Goal: Transaction & Acquisition: Register for event/course

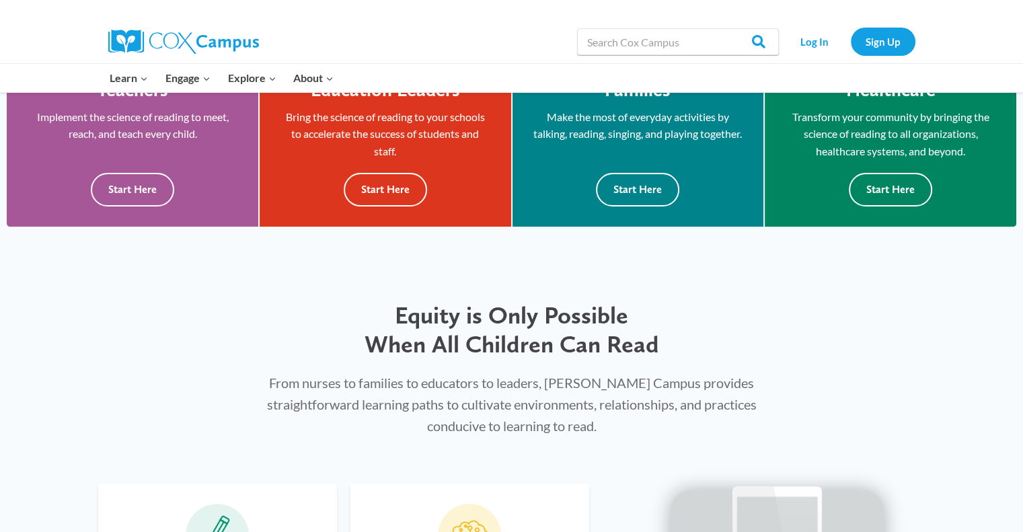
scroll to position [423, 0]
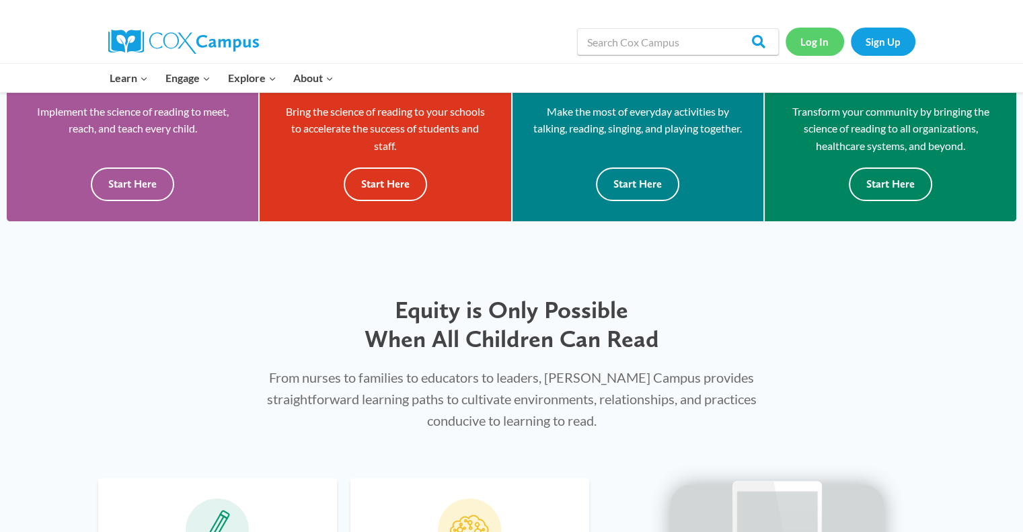
click at [819, 39] on link "Log In" at bounding box center [815, 42] width 59 height 28
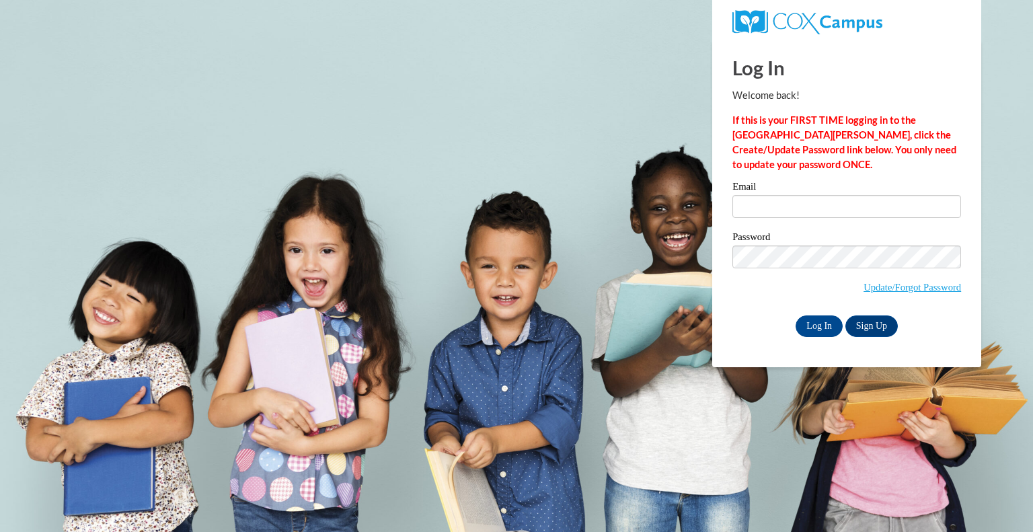
click at [841, 222] on div "Email" at bounding box center [847, 205] width 229 height 46
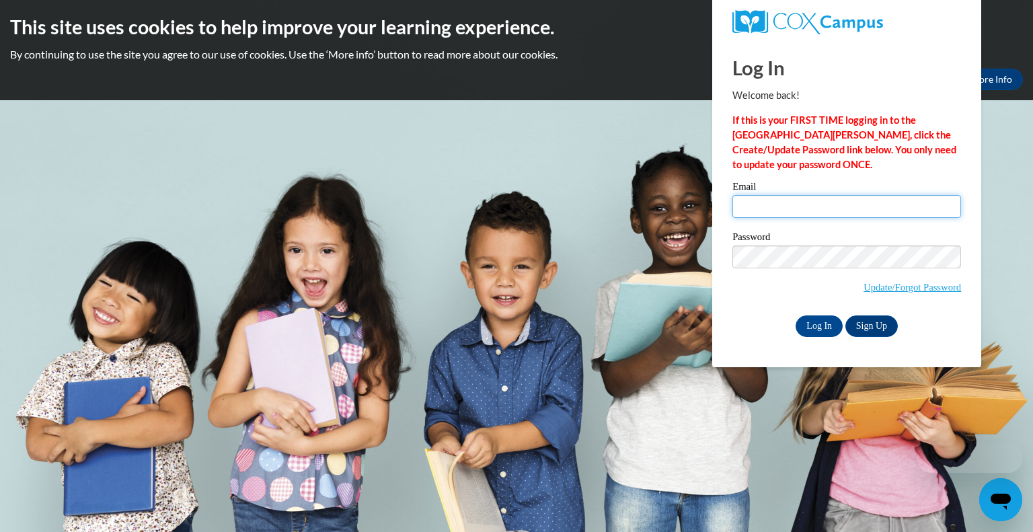
click at [846, 207] on input "Email" at bounding box center [847, 206] width 229 height 23
type input "[EMAIL_ADDRESS][DOMAIN_NAME]"
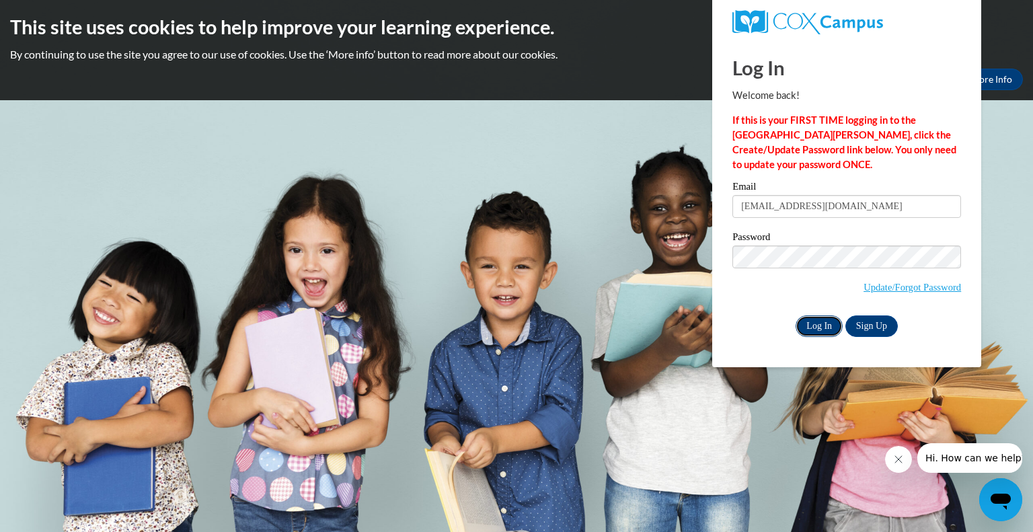
click at [826, 326] on input "Log In" at bounding box center [819, 327] width 47 height 22
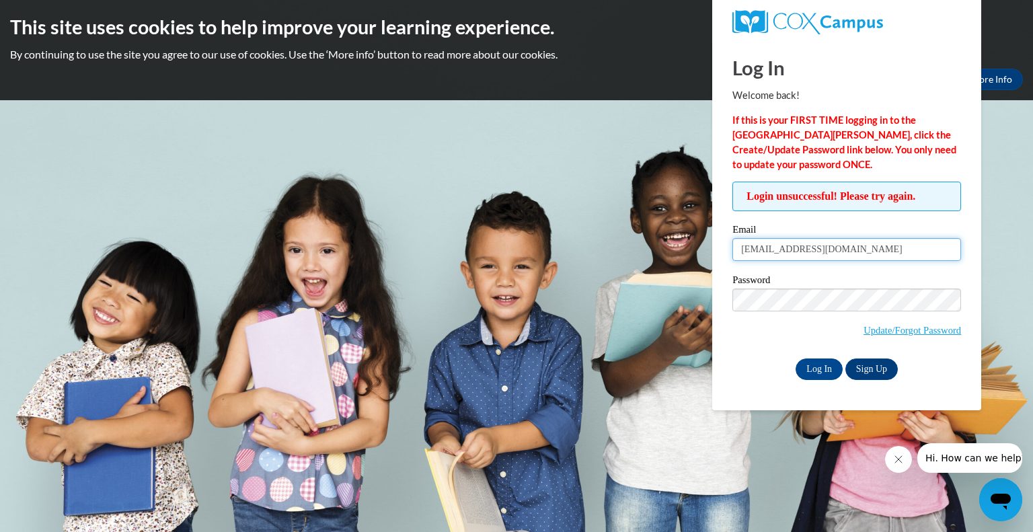
click at [896, 255] on input "[EMAIL_ADDRESS][DOMAIN_NAME]" at bounding box center [847, 249] width 229 height 23
type input "[EMAIL_ADDRESS][DOMAIN_NAME]"
click at [820, 371] on input "Log In" at bounding box center [819, 370] width 47 height 22
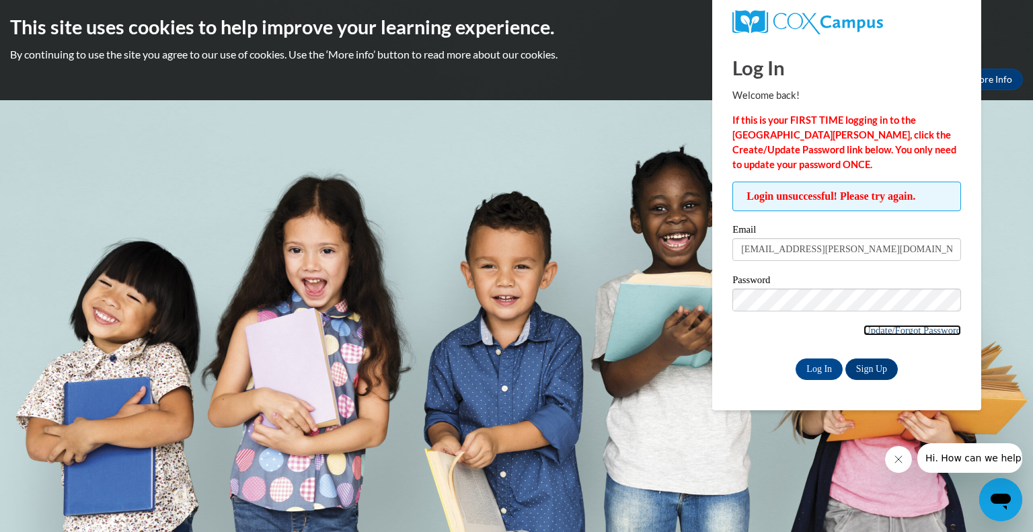
click at [891, 330] on link "Update/Forgot Password" at bounding box center [913, 330] width 98 height 11
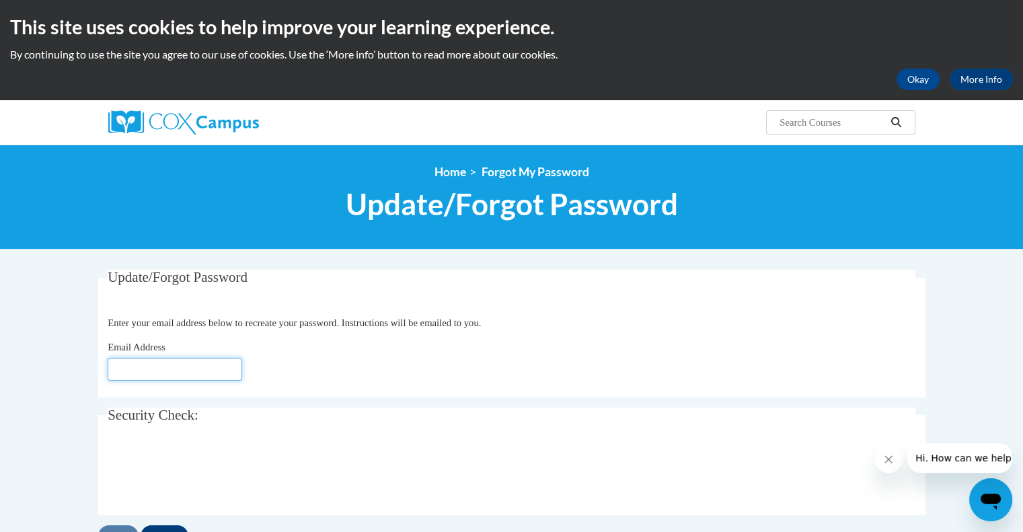
click at [175, 373] on input "Email Address" at bounding box center [175, 369] width 135 height 23
type input "[EMAIL_ADDRESS][DOMAIN_NAME]"
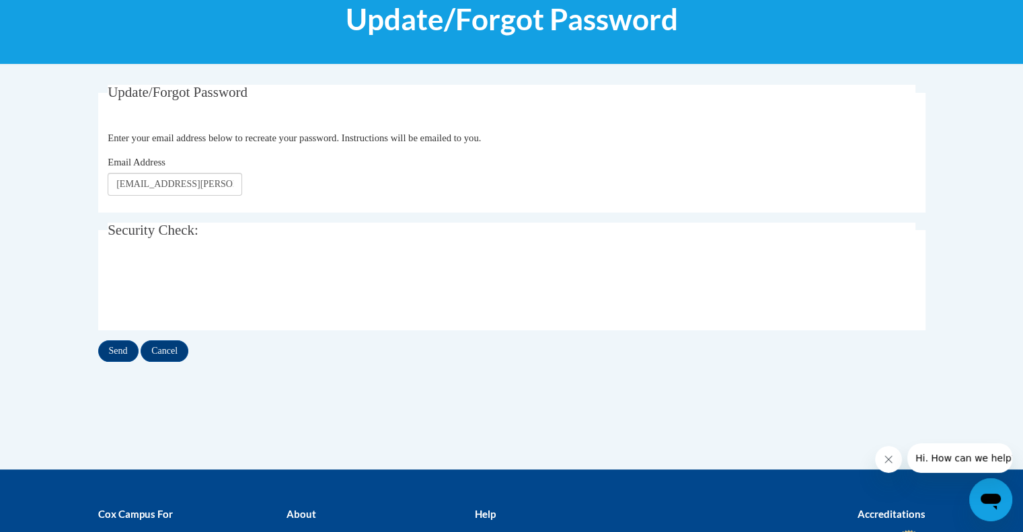
scroll to position [213, 0]
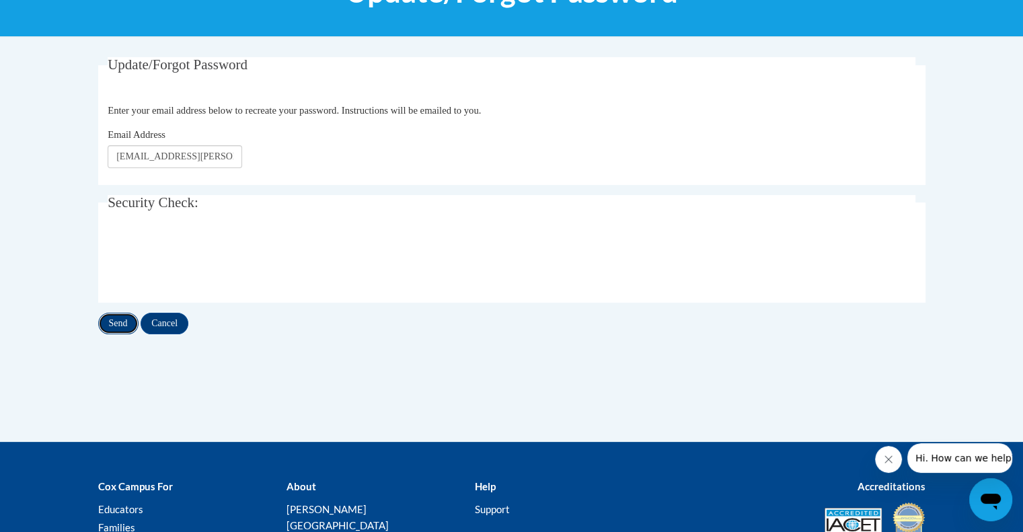
click at [126, 324] on input "Send" at bounding box center [118, 324] width 40 height 22
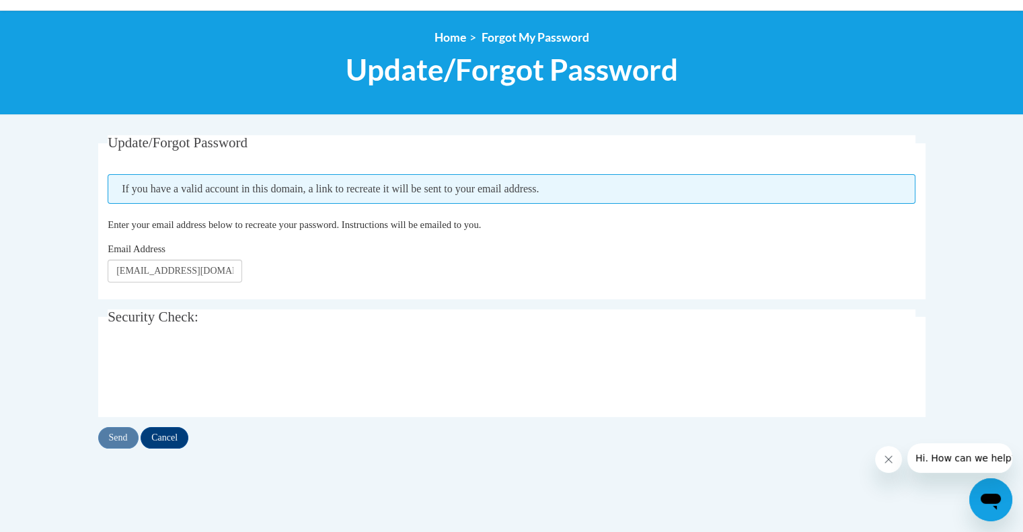
scroll to position [137, 0]
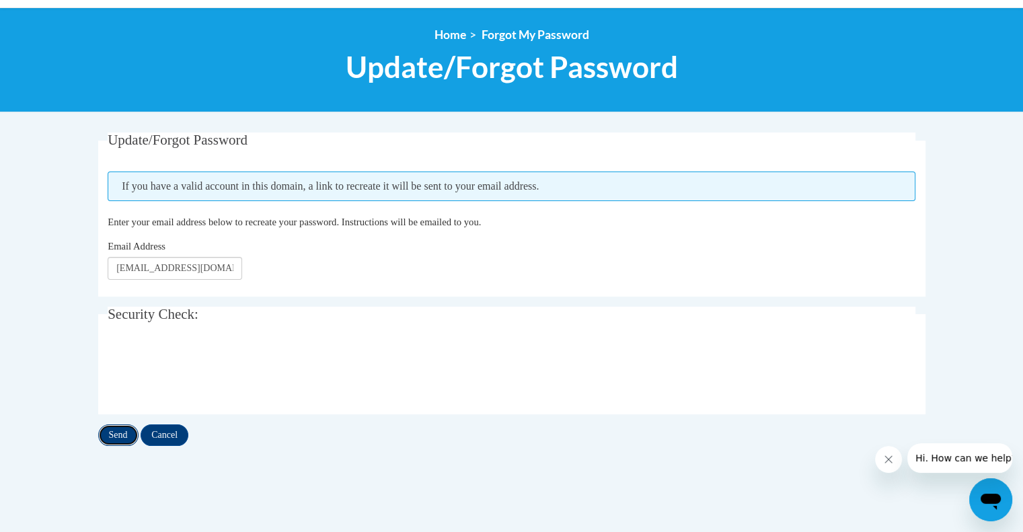
click at [116, 431] on input "Send" at bounding box center [118, 436] width 40 height 22
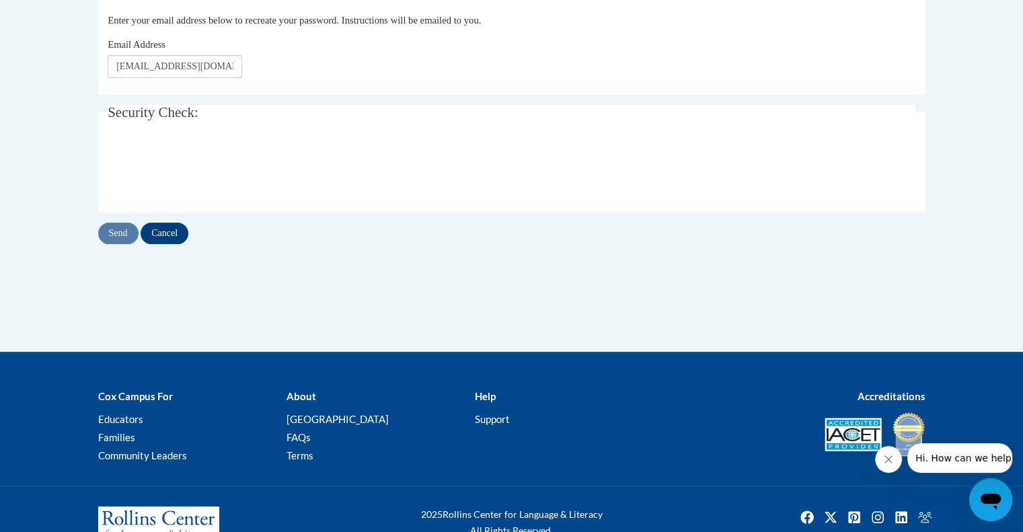
scroll to position [338, 0]
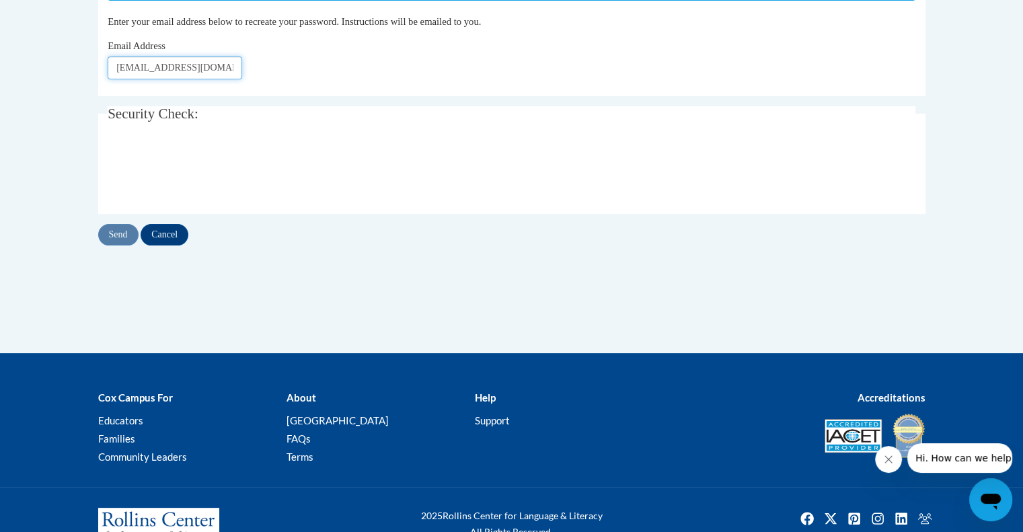
click at [213, 69] on input "[EMAIL_ADDRESS][DOMAIN_NAME]" at bounding box center [175, 68] width 135 height 23
click at [210, 64] on input "[EMAIL_ADDRESS][DOMAIN_NAME]" at bounding box center [175, 68] width 135 height 23
type input "[EMAIL_ADDRESS][DOMAIN_NAME]"
click at [118, 231] on input "Send" at bounding box center [118, 235] width 40 height 22
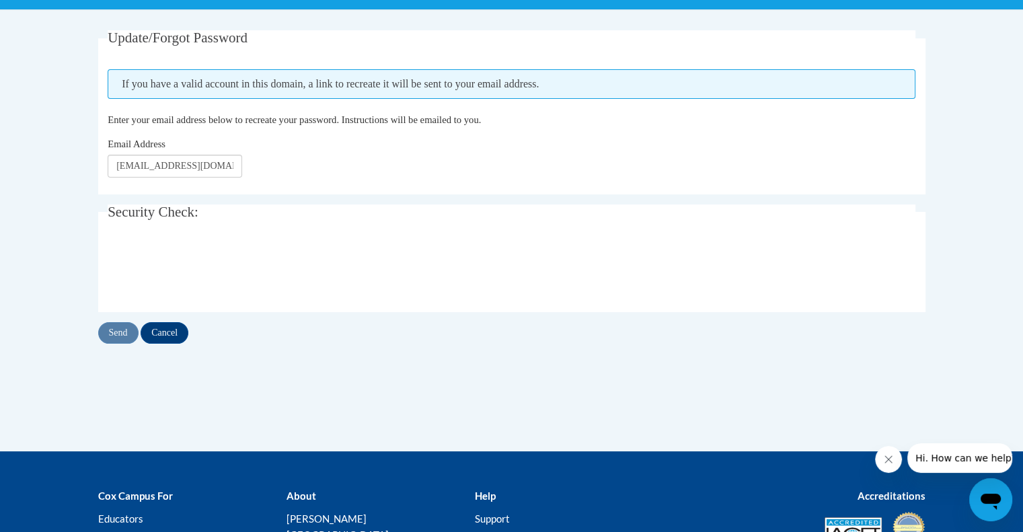
scroll to position [269, 0]
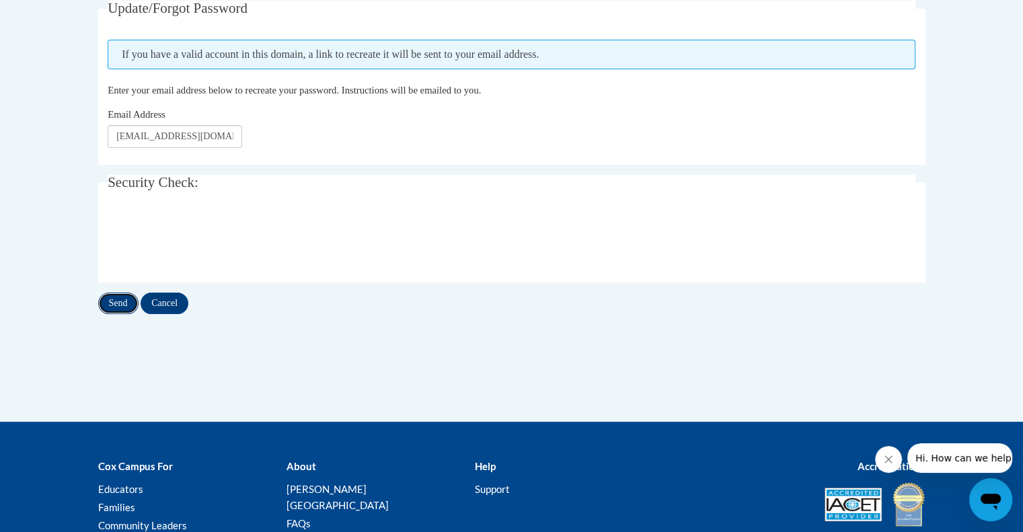
click at [116, 304] on input "Send" at bounding box center [118, 304] width 40 height 22
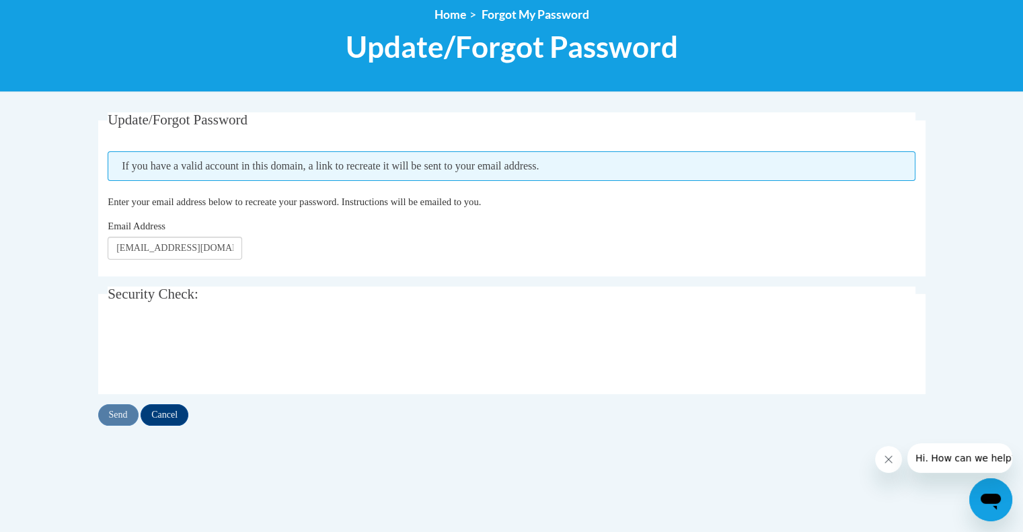
scroll to position [158, 0]
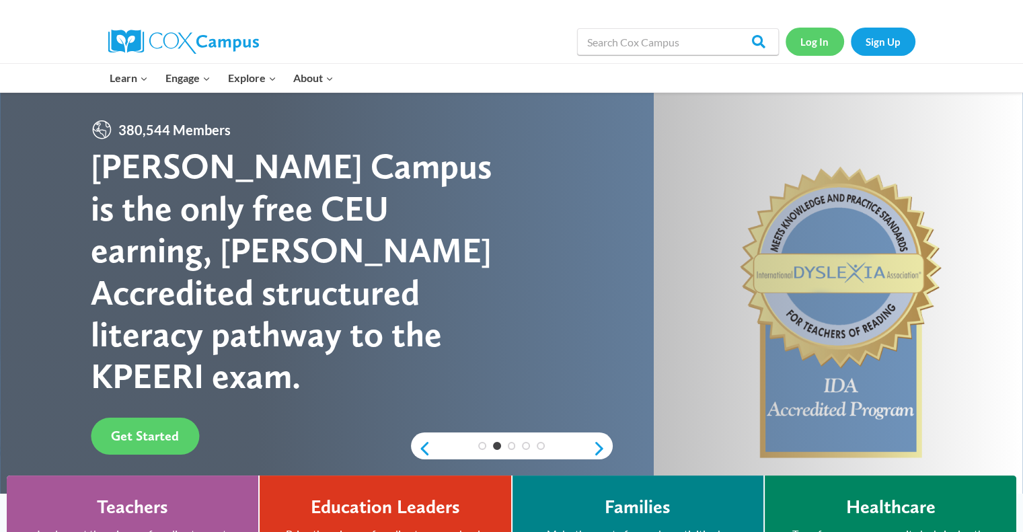
click at [804, 37] on link "Log In" at bounding box center [815, 42] width 59 height 28
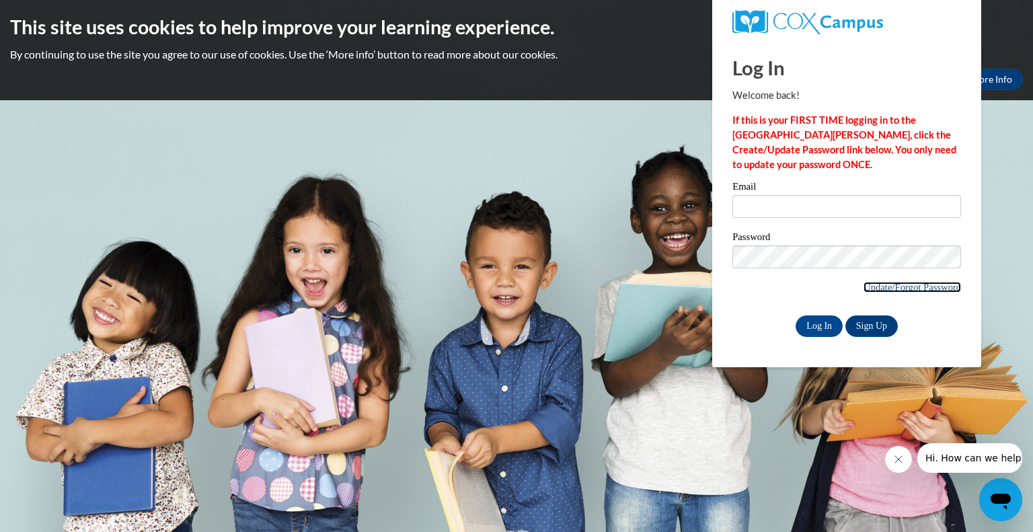
click at [945, 285] on link "Update/Forgot Password" at bounding box center [913, 287] width 98 height 11
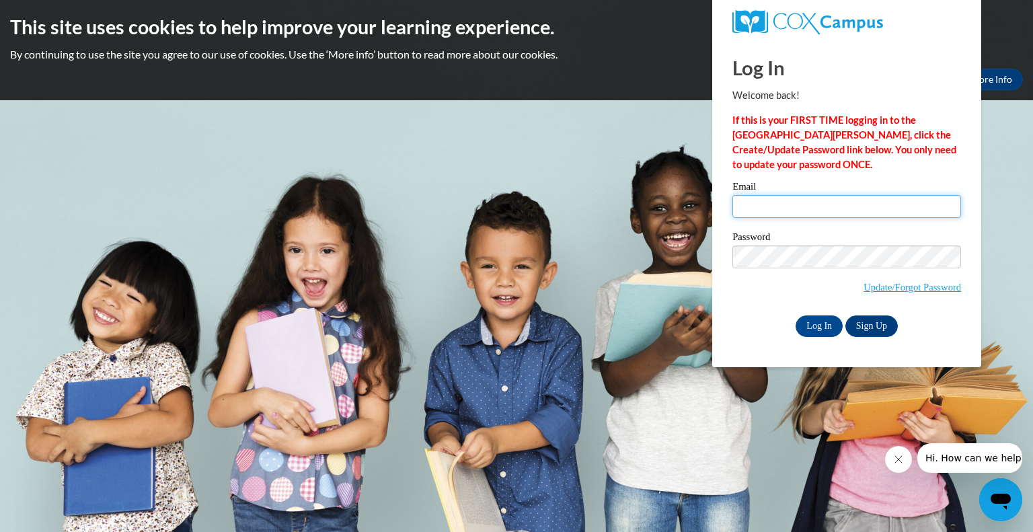
click at [813, 198] on input "Email" at bounding box center [847, 206] width 229 height 23
click at [813, 205] on input "Email" at bounding box center [847, 206] width 229 height 23
type input "caralyneminning@gmail.com"
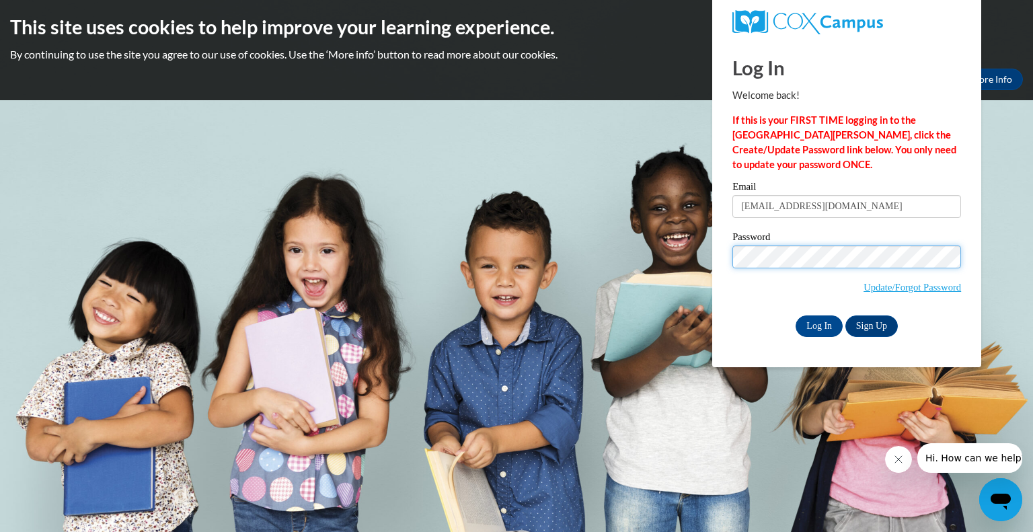
click at [796, 316] on input "Log In" at bounding box center [819, 327] width 47 height 22
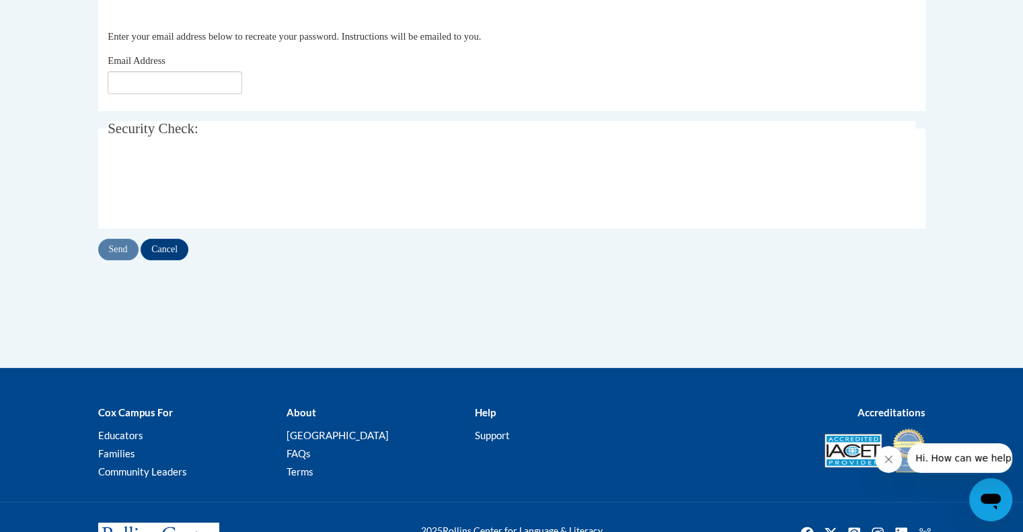
scroll to position [285, 0]
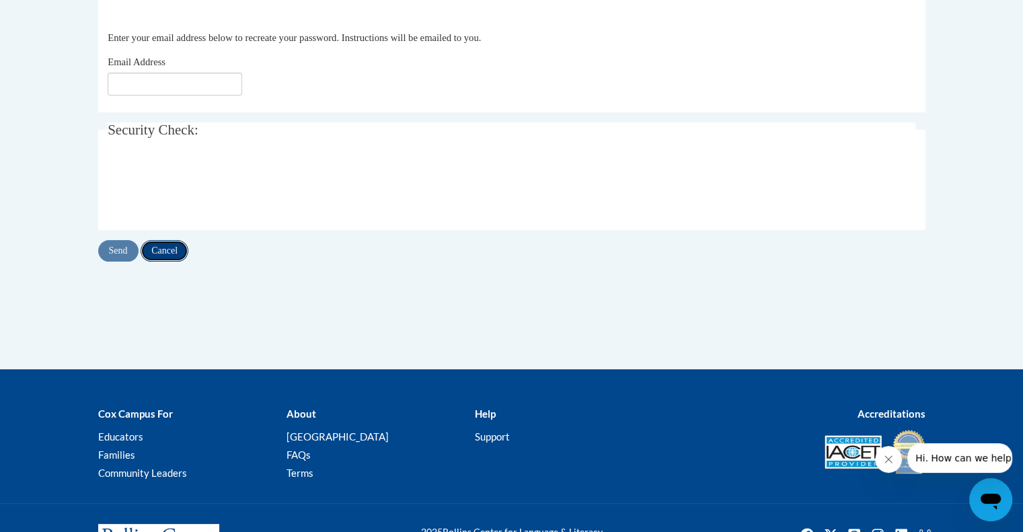
click at [172, 255] on input "Cancel" at bounding box center [165, 251] width 48 height 22
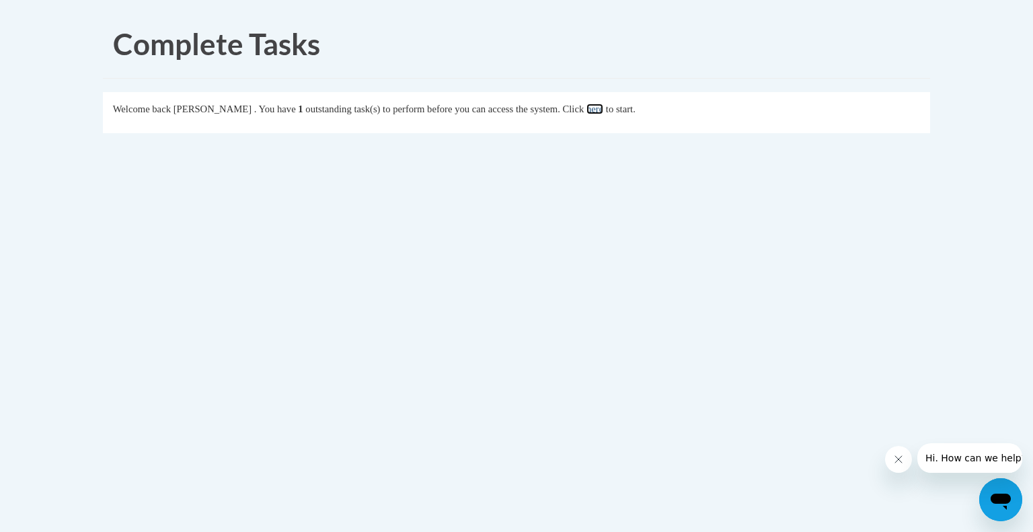
click at [604, 106] on link "here" at bounding box center [595, 109] width 17 height 11
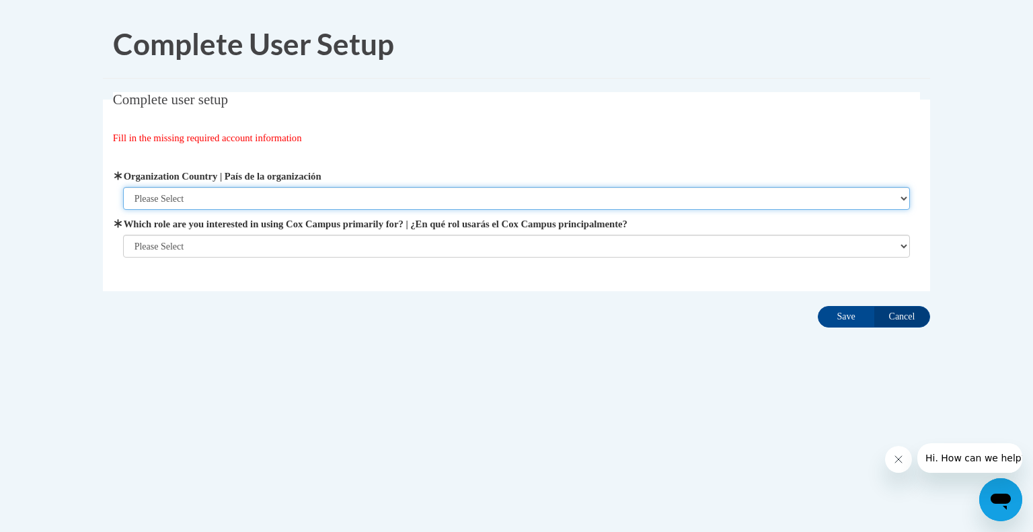
click at [496, 190] on select "Please Select [GEOGRAPHIC_DATA] | [GEOGRAPHIC_DATA] Outside of [GEOGRAPHIC_DATA…" at bounding box center [517, 198] width 788 height 23
select select "ad49bcad-a171-4b2e-b99c-48b446064914"
click at [123, 187] on select "Please Select [GEOGRAPHIC_DATA] | [GEOGRAPHIC_DATA] Outside of [GEOGRAPHIC_DATA…" at bounding box center [517, 198] width 788 height 23
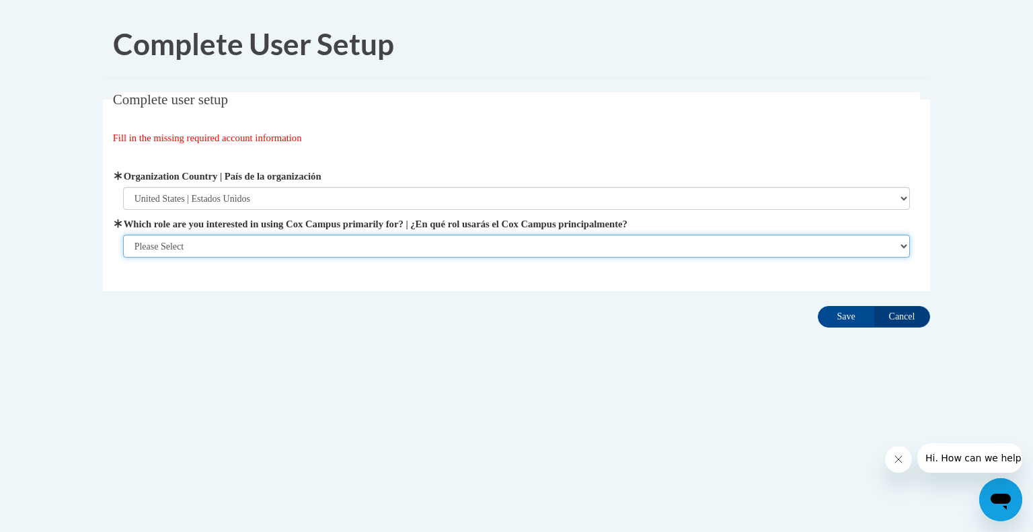
drag, startPoint x: 434, startPoint y: 244, endPoint x: 386, endPoint y: 248, distance: 47.9
click at [386, 248] on select "Please Select College/University | Colegio/Universidad Community/Nonprofit Part…" at bounding box center [517, 246] width 788 height 23
select select "fbf2d438-af2f-41f8-98f1-81c410e29de3"
click at [123, 258] on select "Please Select College/University | Colegio/Universidad Community/Nonprofit Part…" at bounding box center [517, 246] width 788 height 23
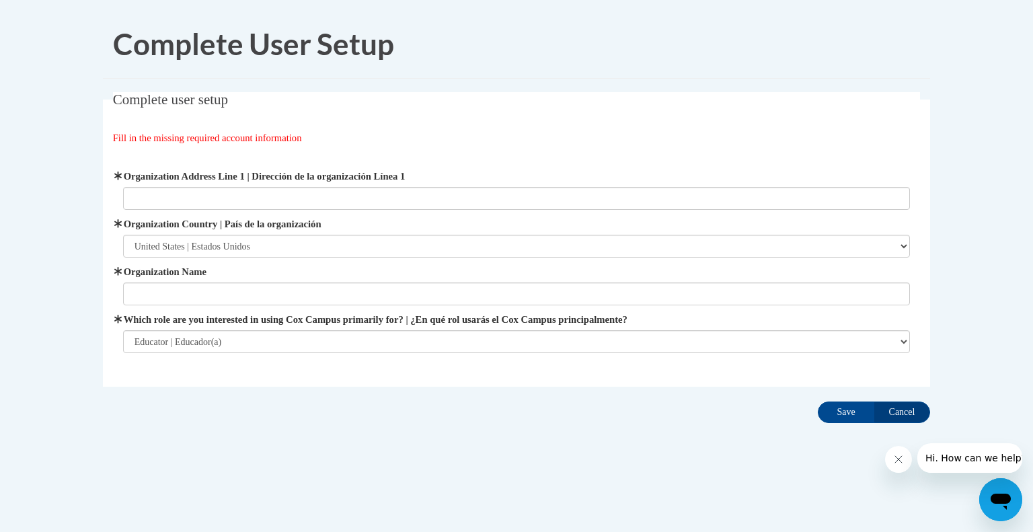
click at [202, 321] on label "Which role are you interested in using Cox Campus primarily for? | ¿En qué rol …" at bounding box center [517, 319] width 788 height 15
click at [202, 330] on select "Please Select College/University | Colegio/Universidad Community/Nonprofit Part…" at bounding box center [517, 341] width 788 height 23
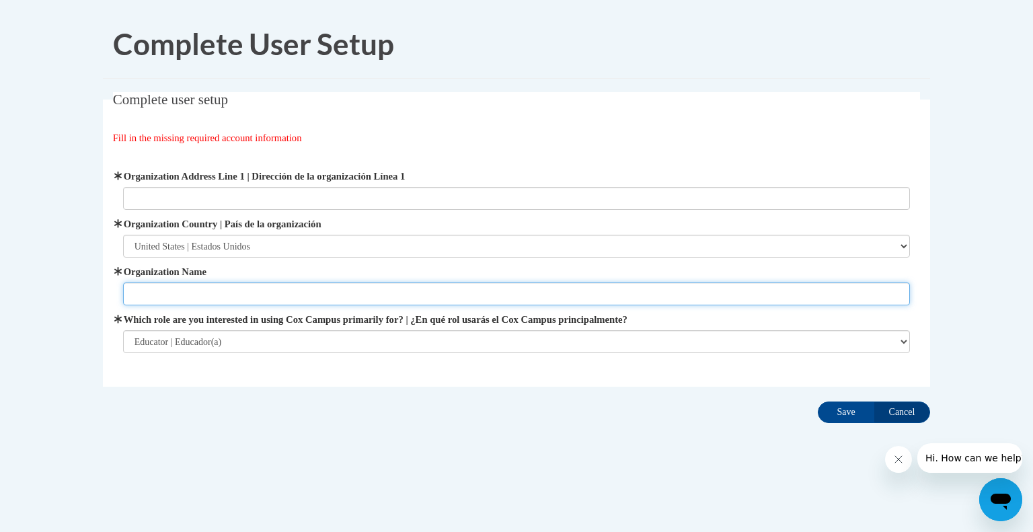
click at [206, 294] on input "Organization Name" at bounding box center [517, 294] width 788 height 23
type input "BCESC"
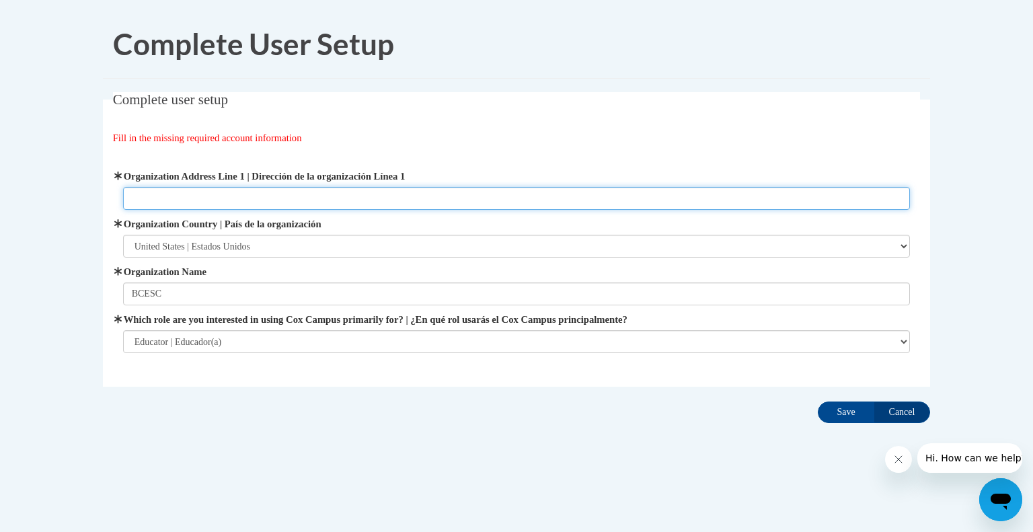
type input "400 North Erie"
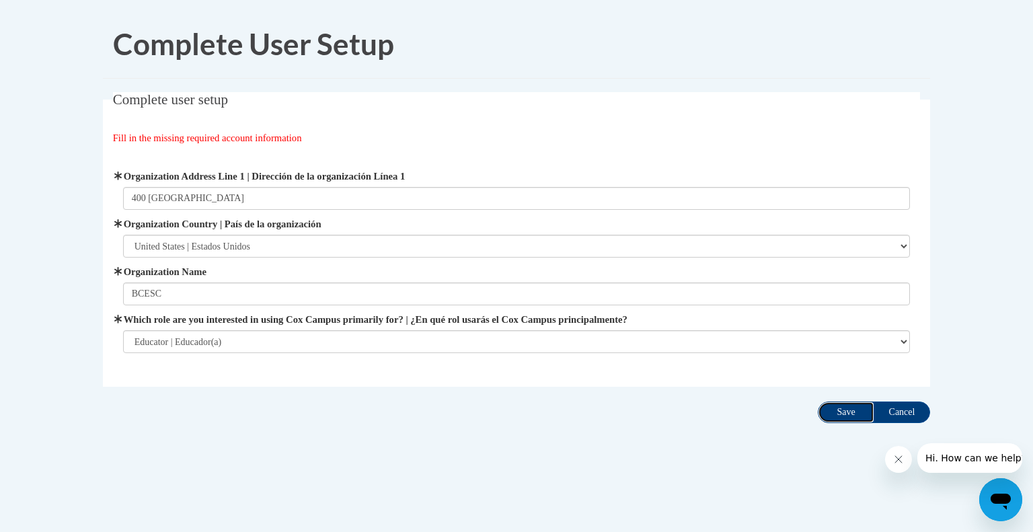
click at [847, 413] on input "Save" at bounding box center [846, 413] width 57 height 22
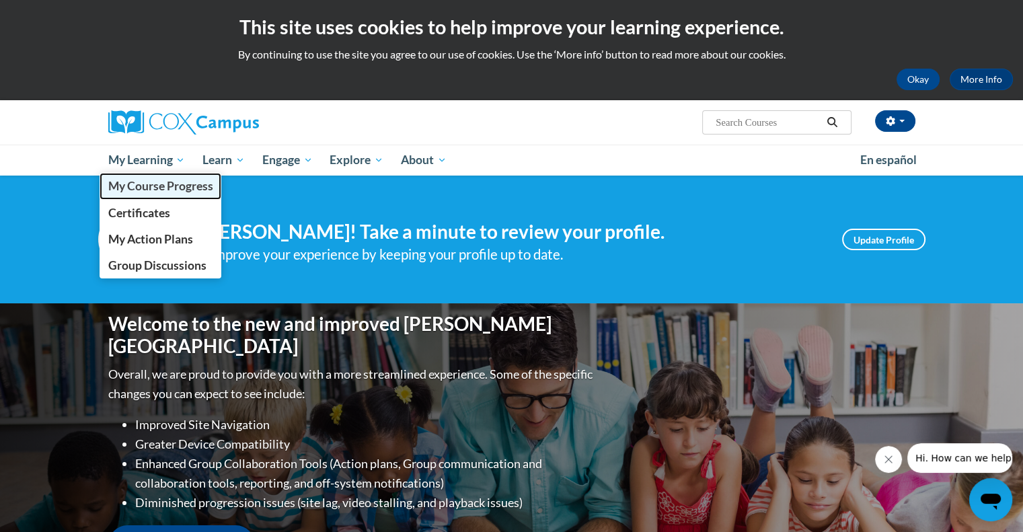
click at [155, 188] on span "My Course Progress" at bounding box center [160, 186] width 105 height 14
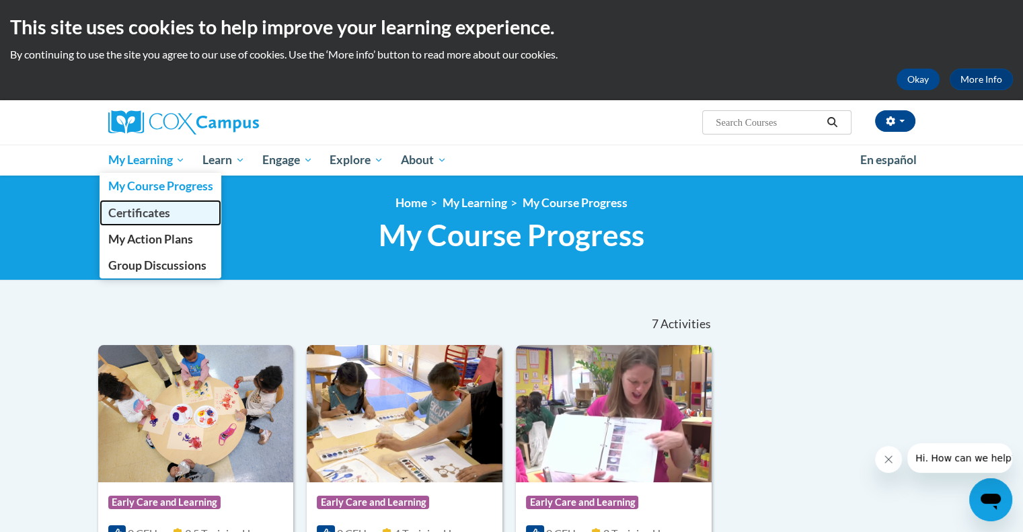
click at [164, 207] on span "Certificates" at bounding box center [139, 213] width 62 height 14
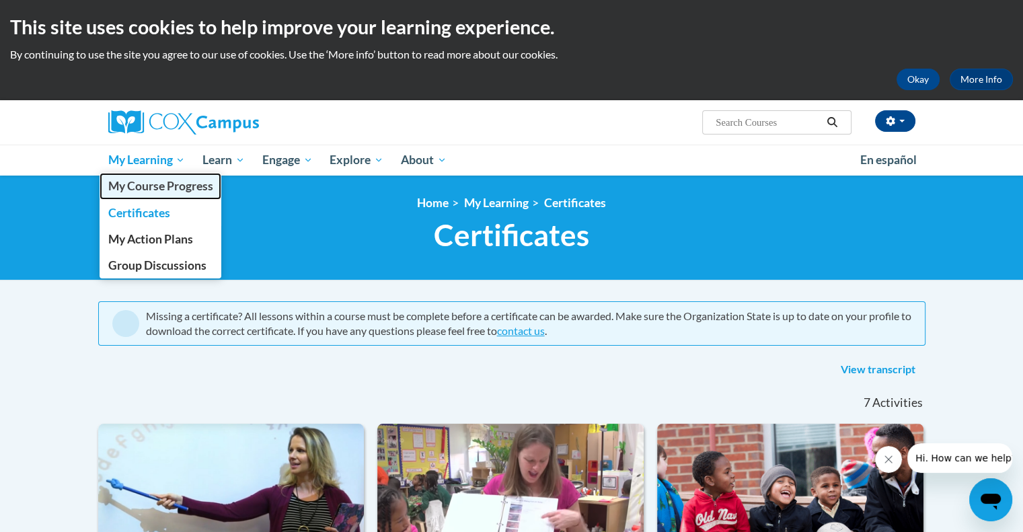
click at [186, 186] on span "My Course Progress" at bounding box center [160, 186] width 105 height 14
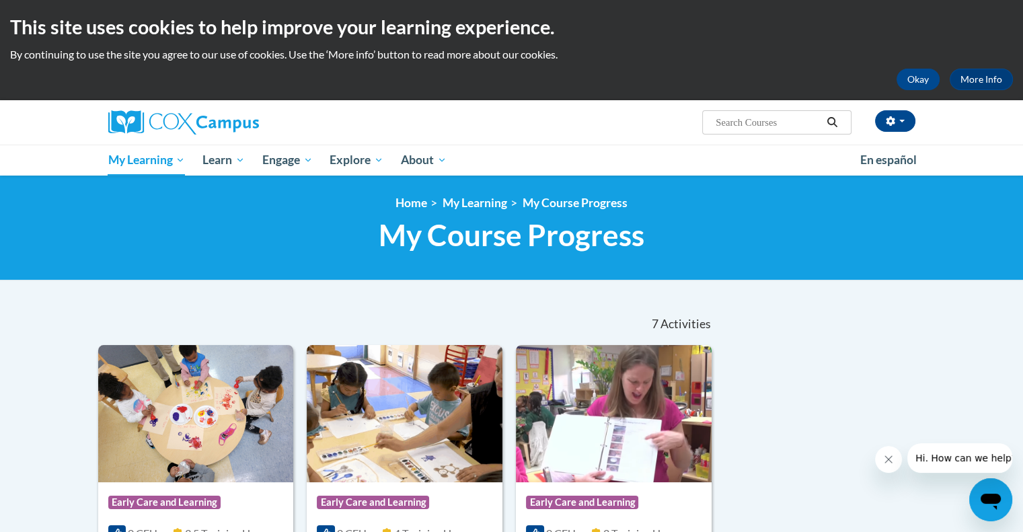
click at [753, 129] on input "Search..." at bounding box center [769, 122] width 108 height 16
type input "build my brain"
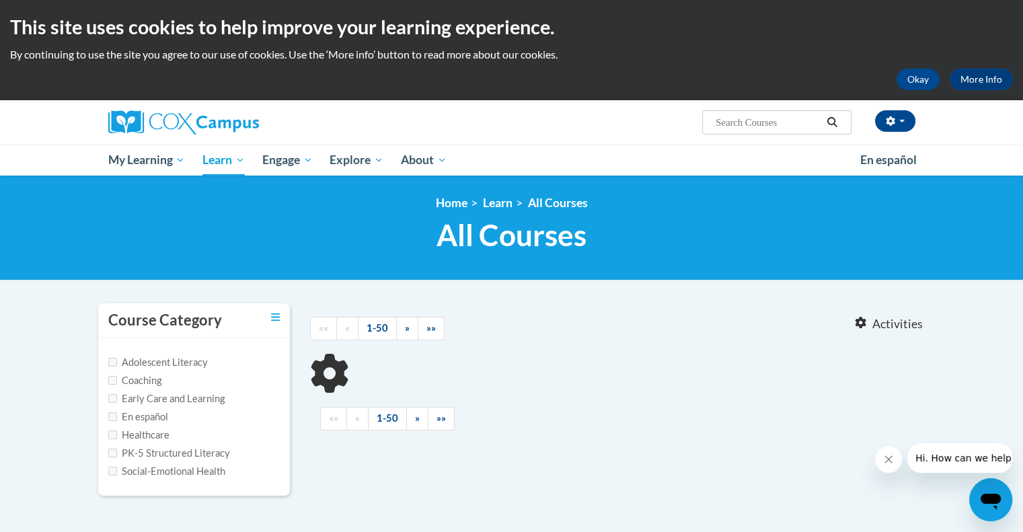
type input "build my brain"
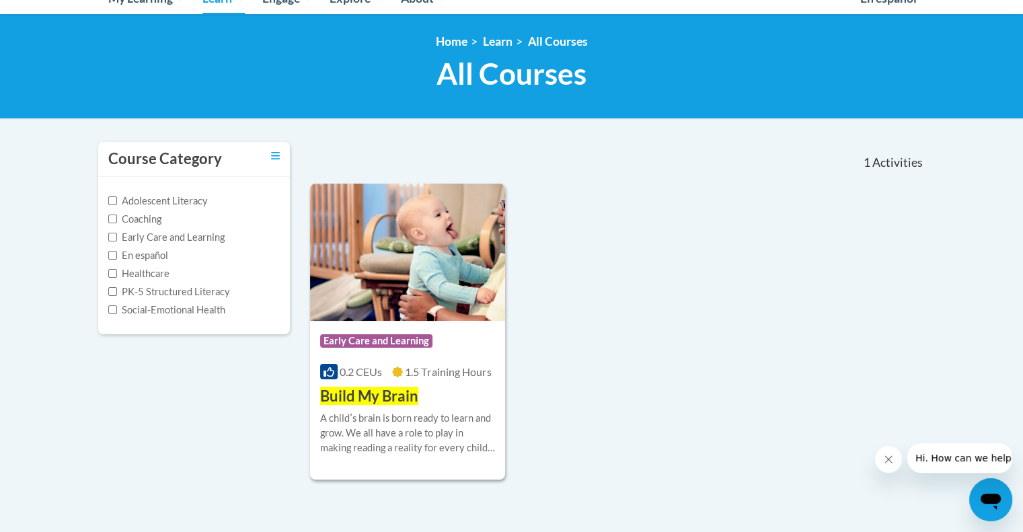
scroll to position [172, 0]
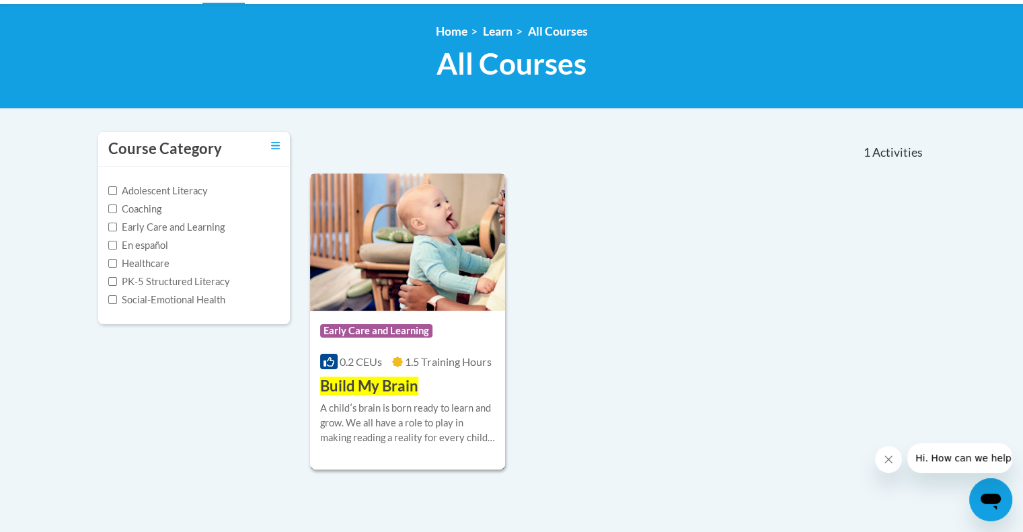
click at [386, 386] on span "Build My Brain" at bounding box center [369, 386] width 98 height 18
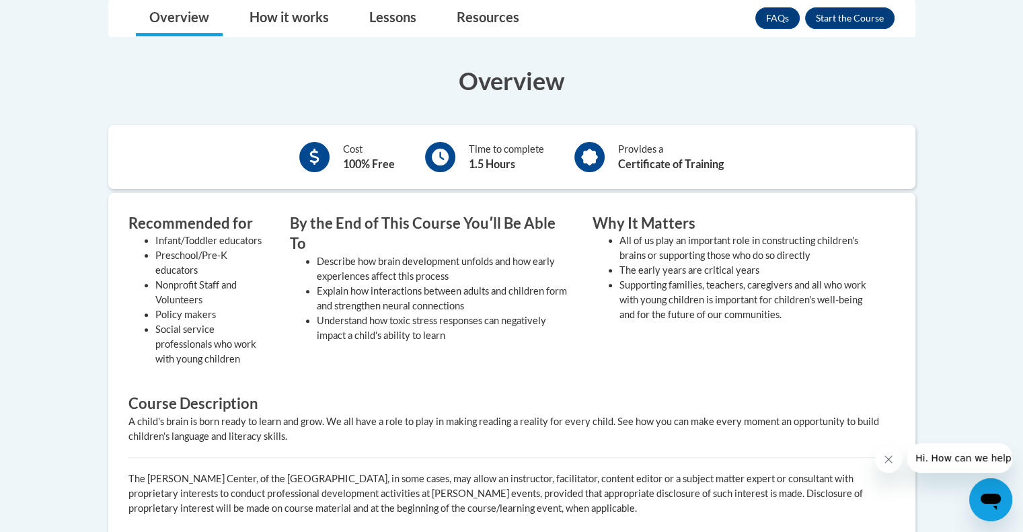
scroll to position [374, 0]
click at [865, 14] on button "Enroll" at bounding box center [849, 18] width 89 height 22
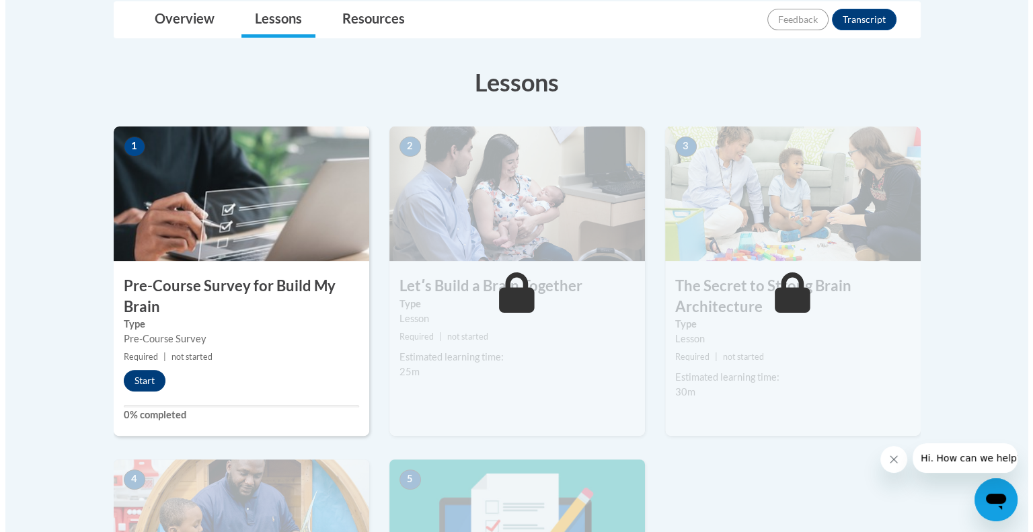
scroll to position [325, 0]
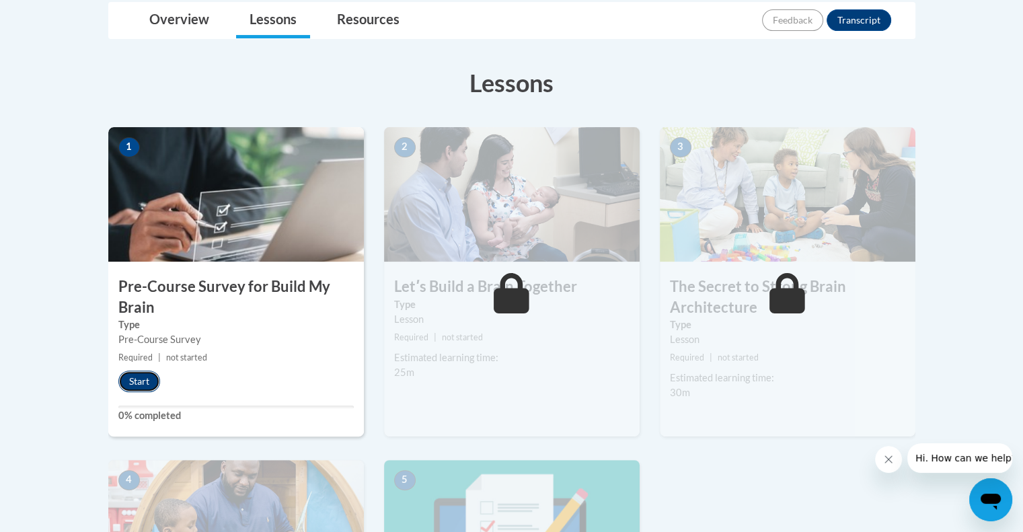
click at [143, 373] on button "Start" at bounding box center [139, 382] width 42 height 22
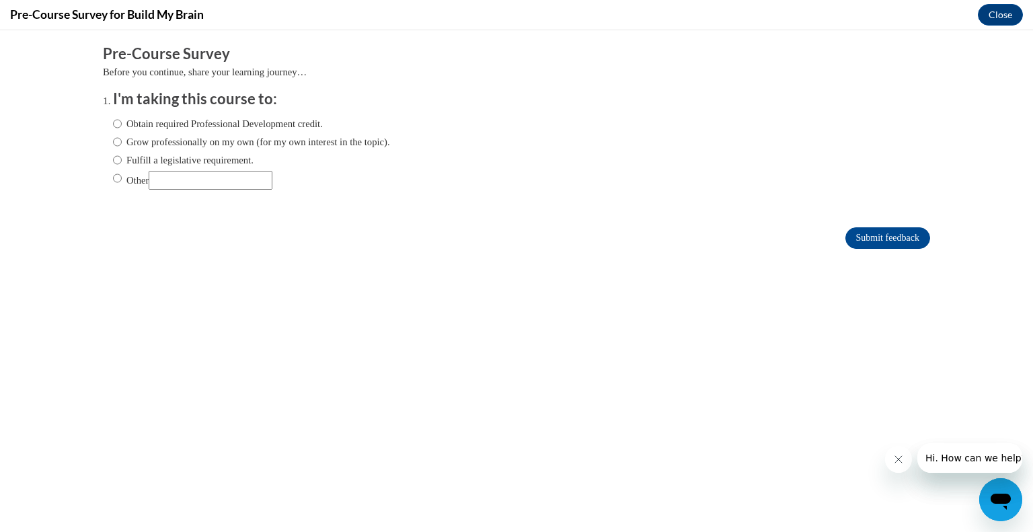
scroll to position [0, 0]
click at [113, 120] on input "Obtain required Professional Development credit." at bounding box center [117, 123] width 9 height 15
radio input "true"
click at [886, 233] on input "Submit feedback" at bounding box center [888, 238] width 85 height 22
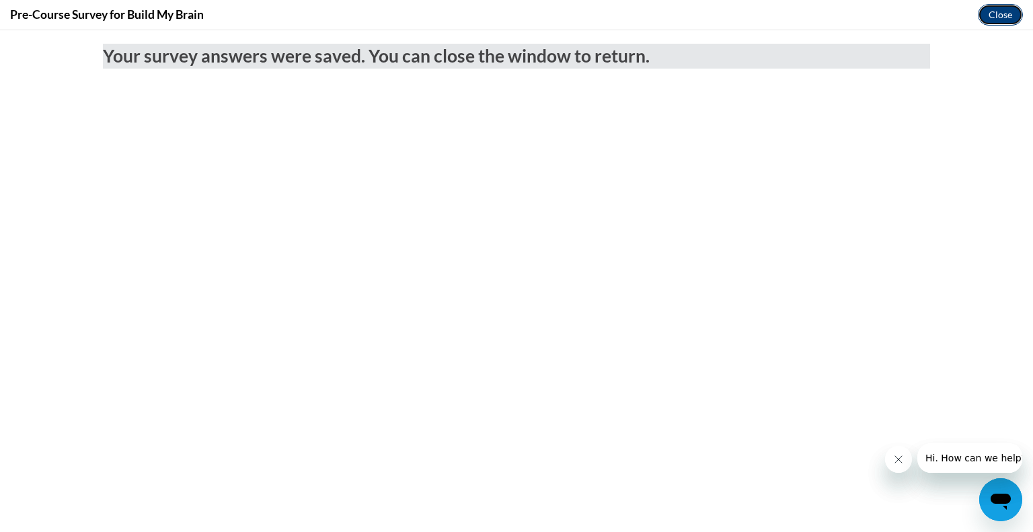
click at [992, 19] on button "Close" at bounding box center [1000, 15] width 45 height 22
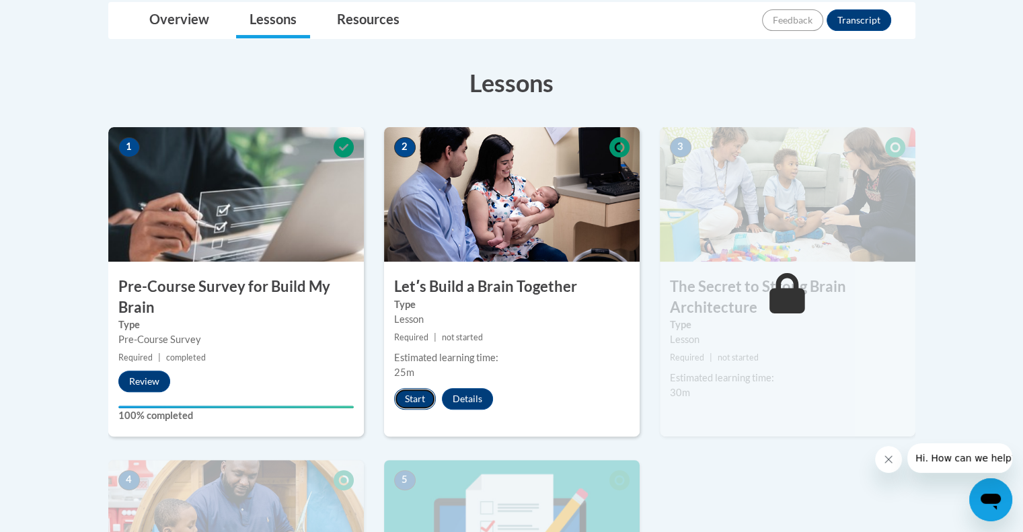
click at [408, 402] on button "Start" at bounding box center [415, 399] width 42 height 22
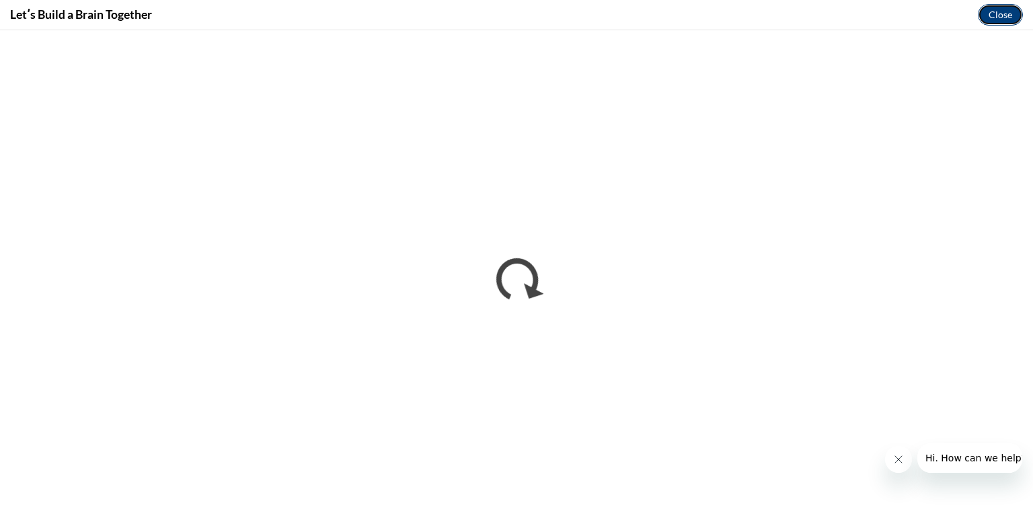
click at [1004, 20] on button "Close" at bounding box center [1000, 15] width 45 height 22
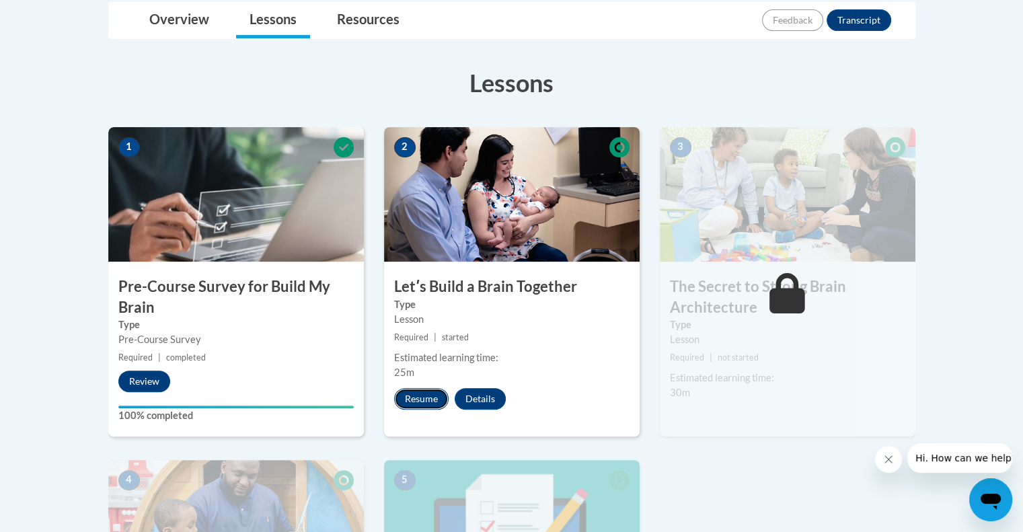
click at [427, 402] on button "Resume" at bounding box center [421, 399] width 55 height 22
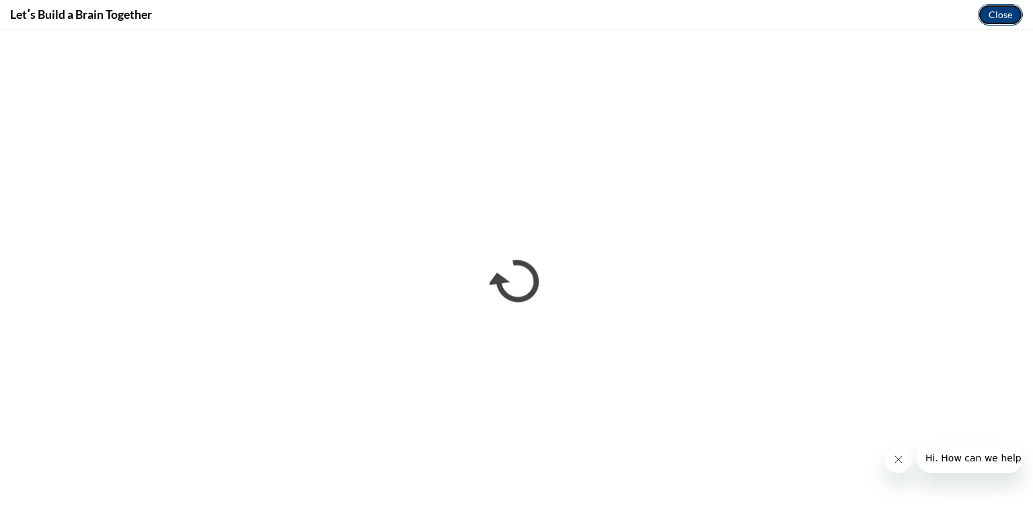
click at [1005, 14] on button "Close" at bounding box center [1000, 15] width 45 height 22
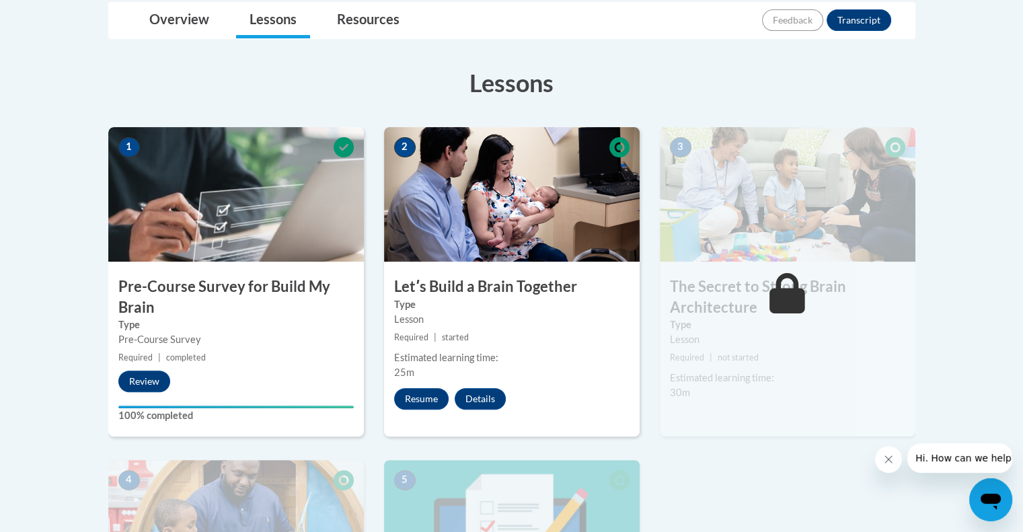
click at [902, 457] on div at bounding box center [943, 458] width 137 height 30
